Goal: Information Seeking & Learning: Learn about a topic

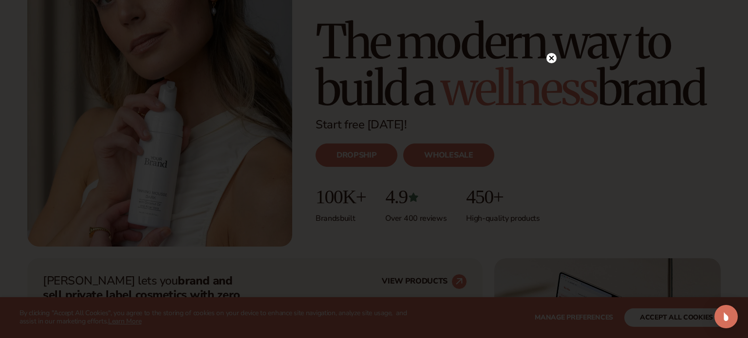
scroll to position [147, 0]
click at [549, 57] on circle at bounding box center [551, 58] width 10 height 10
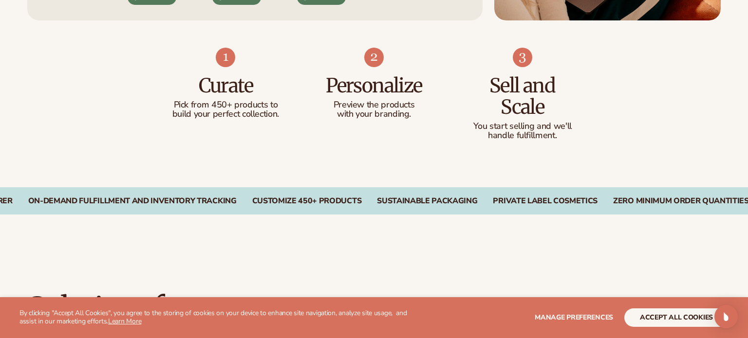
scroll to position [617, 0]
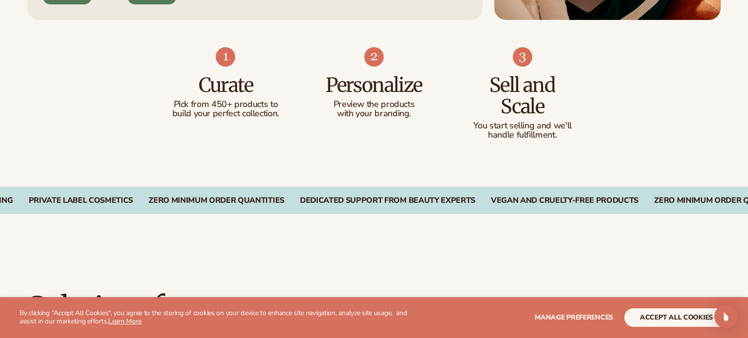
click at [224, 55] on img at bounding box center [225, 56] width 19 height 19
click at [232, 112] on p "Pick from 450+ products to build your perfect collection." at bounding box center [226, 109] width 110 height 19
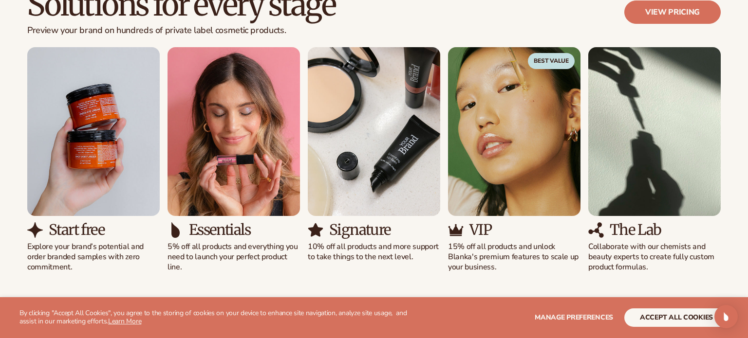
scroll to position [922, 0]
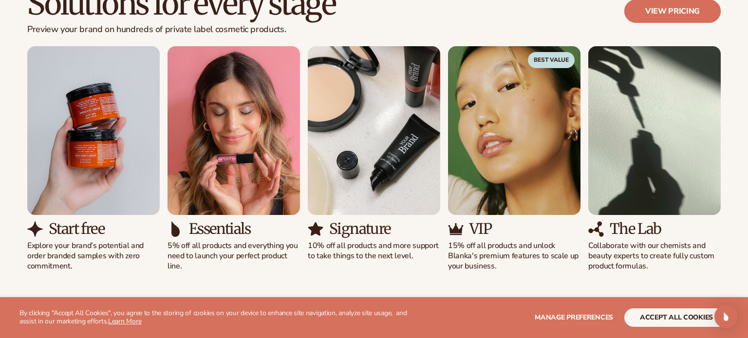
click at [678, 8] on link "View pricing" at bounding box center [672, 11] width 96 height 23
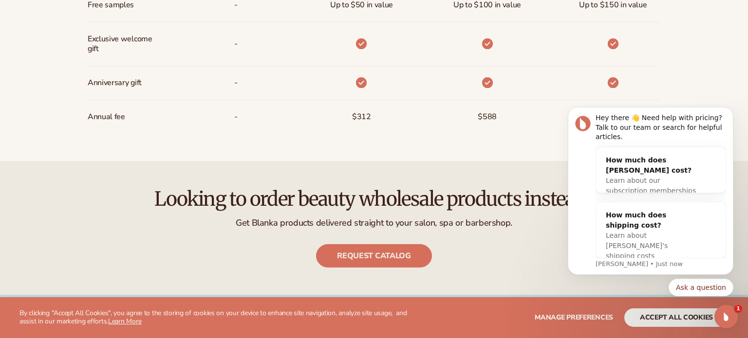
scroll to position [870, 0]
